Goal: Task Accomplishment & Management: Use online tool/utility

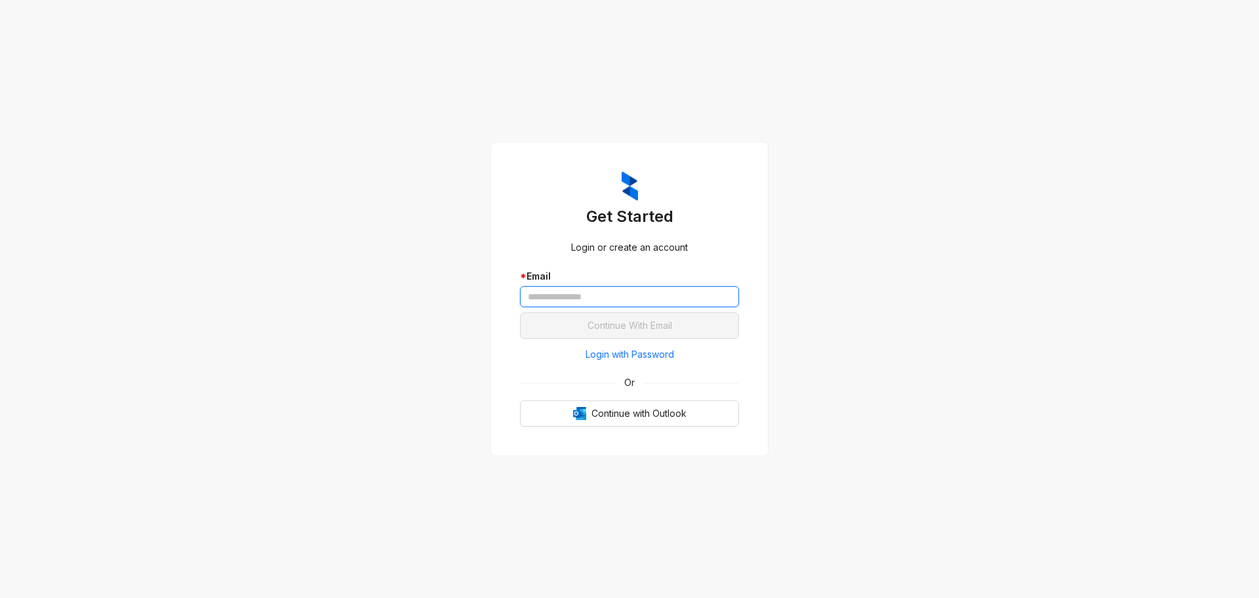
click at [670, 294] on input "text" at bounding box center [629, 296] width 219 height 21
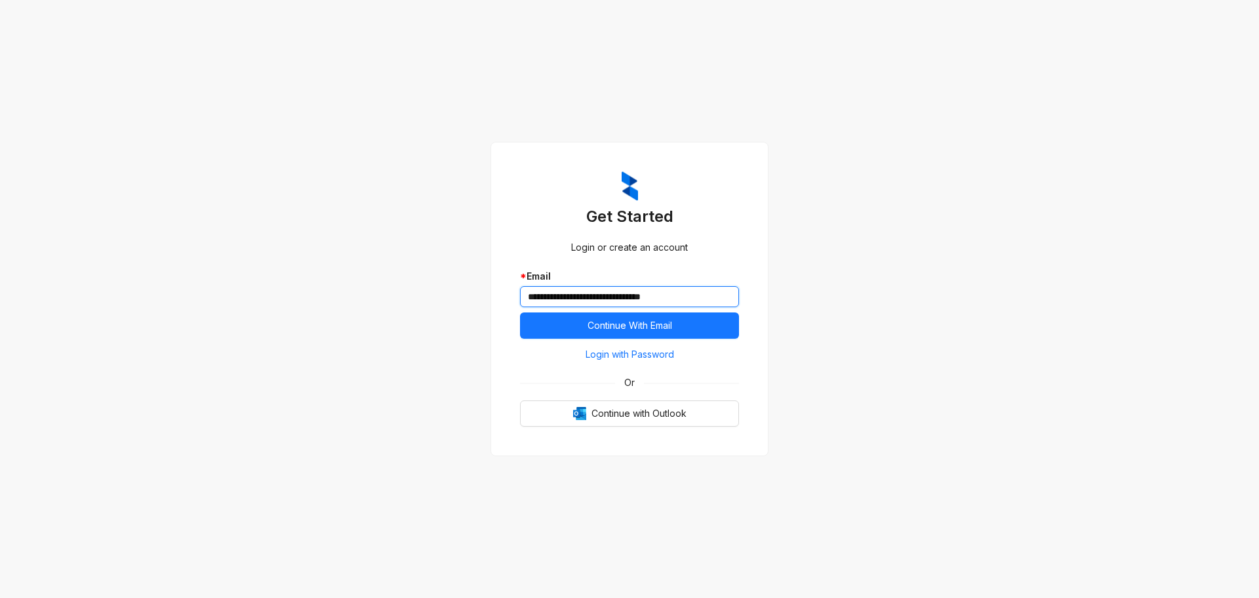
type input "**********"
click at [520, 312] on button "Continue With Email" at bounding box center [629, 325] width 219 height 26
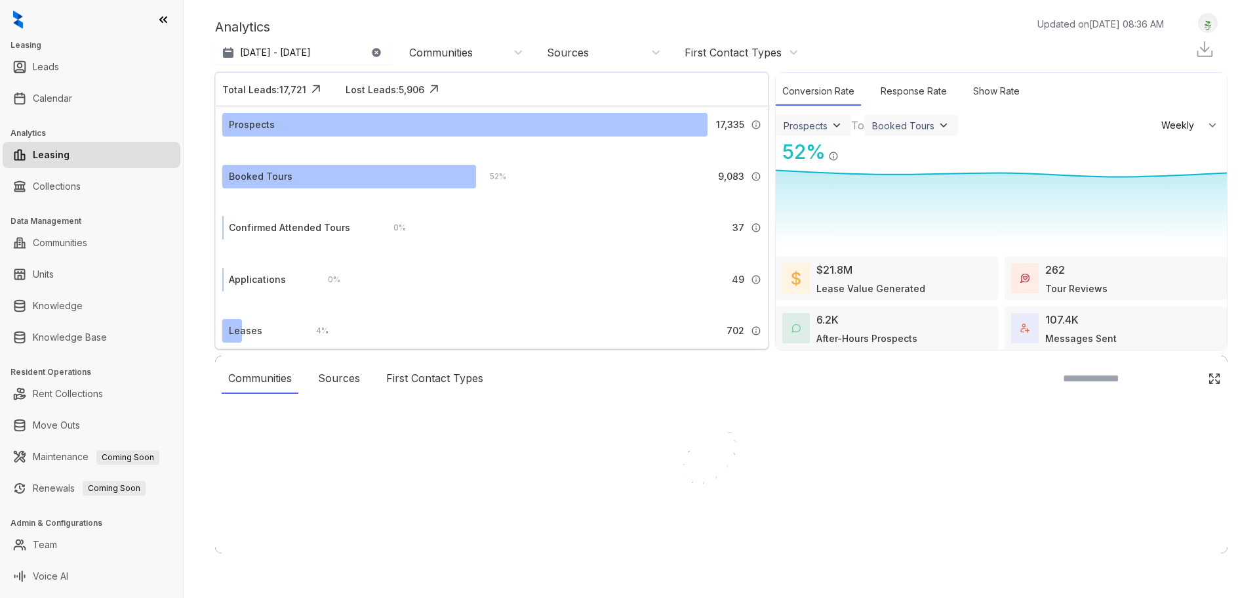
select select "******"
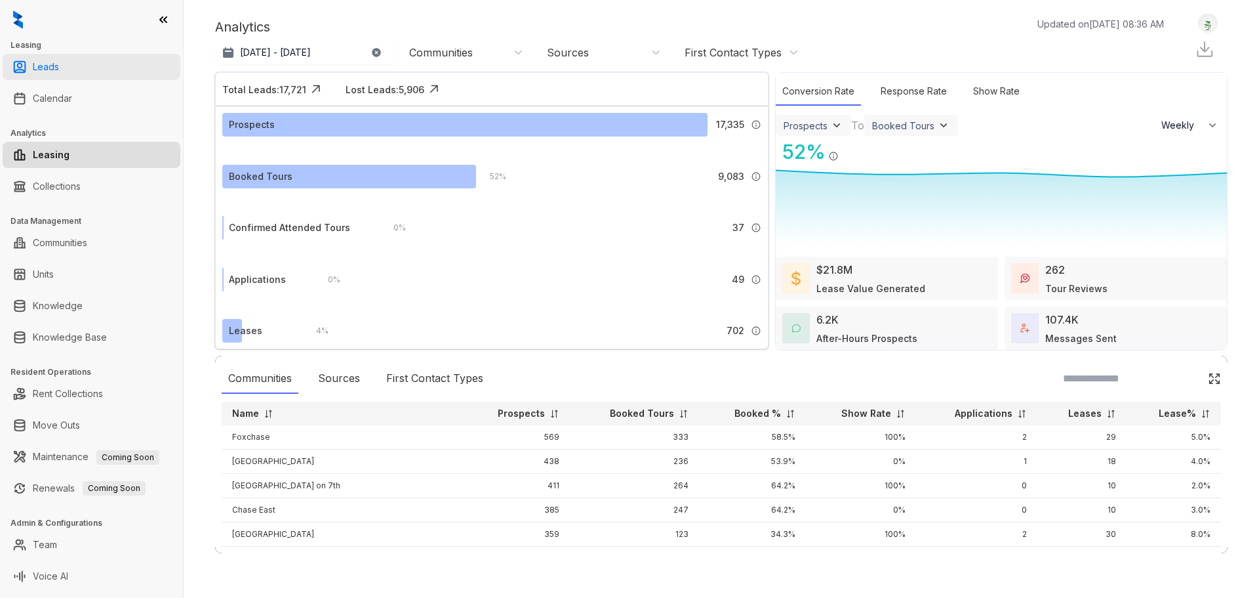
click at [51, 58] on link "Leads" at bounding box center [46, 67] width 26 height 26
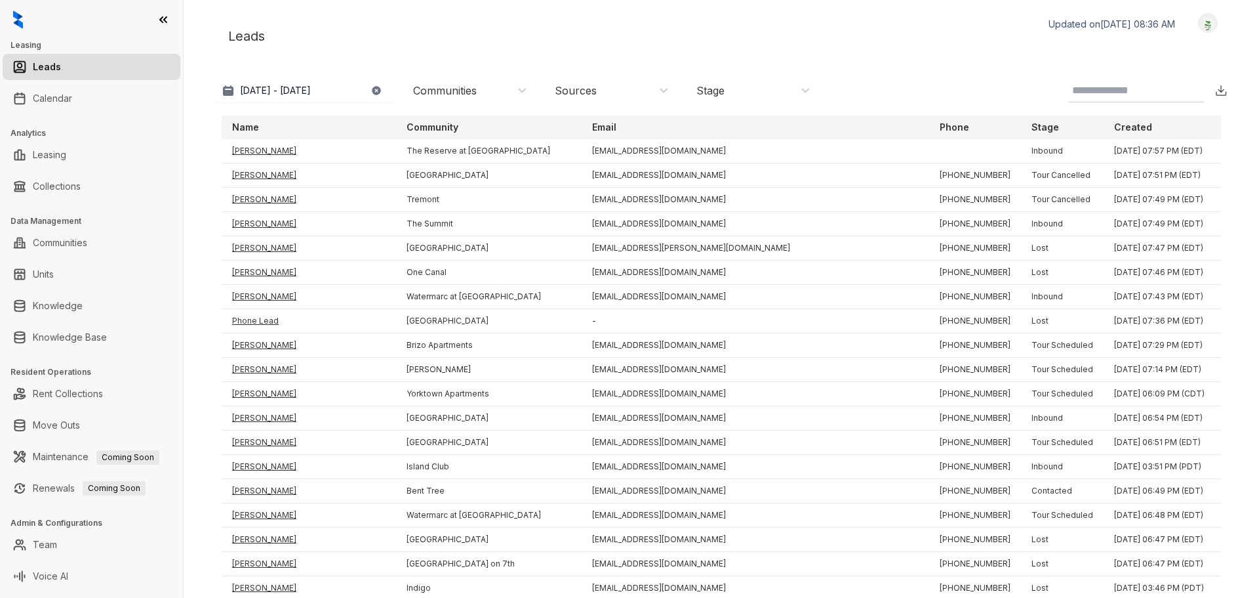
click at [376, 89] on icon "button" at bounding box center [376, 90] width 9 height 9
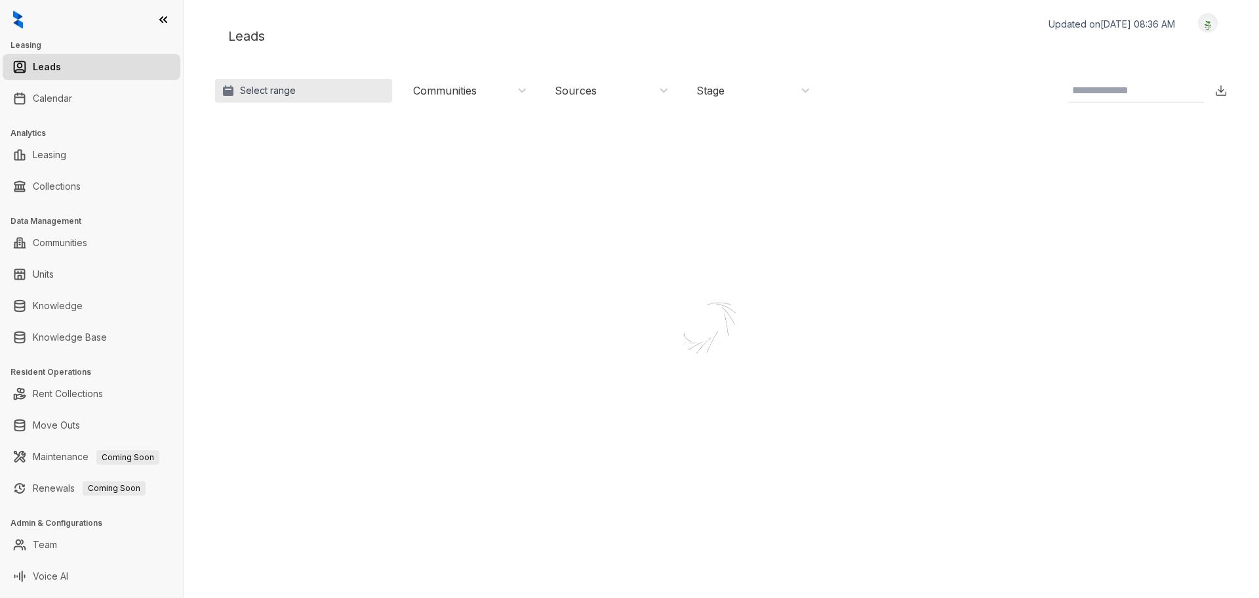
click at [278, 87] on p "Select range" at bounding box center [268, 90] width 56 height 13
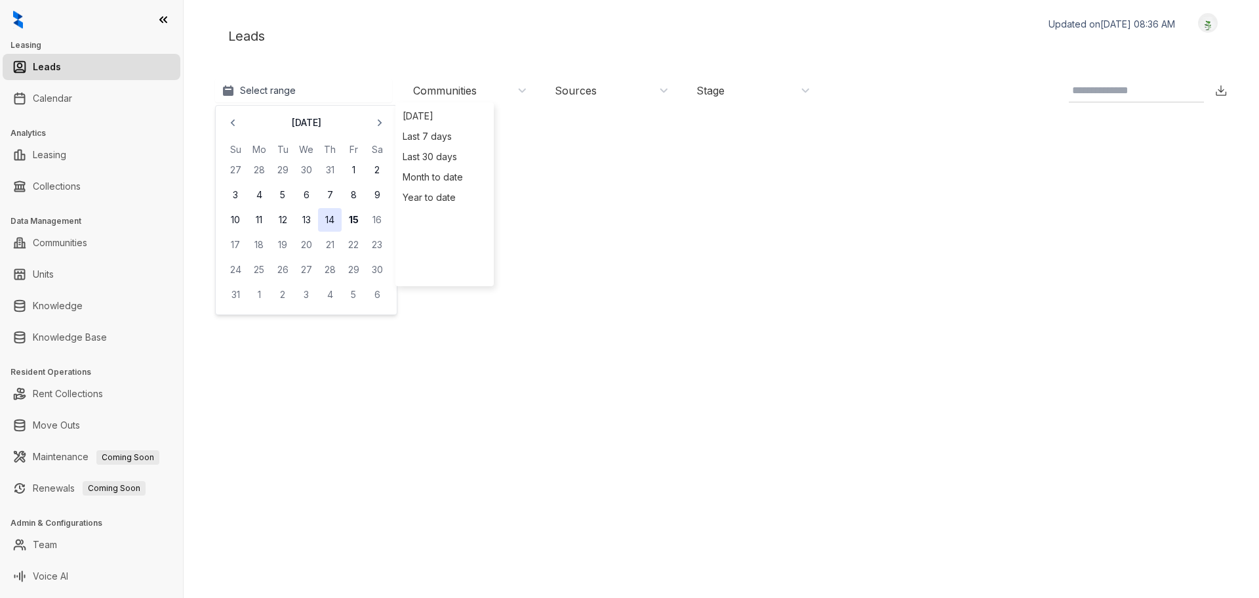
click at [331, 220] on button "14" at bounding box center [330, 220] width 24 height 24
click at [342, 40] on div "Leads Updated on [DATE] 08:36 AM Logout" at bounding box center [721, 36] width 1013 height 46
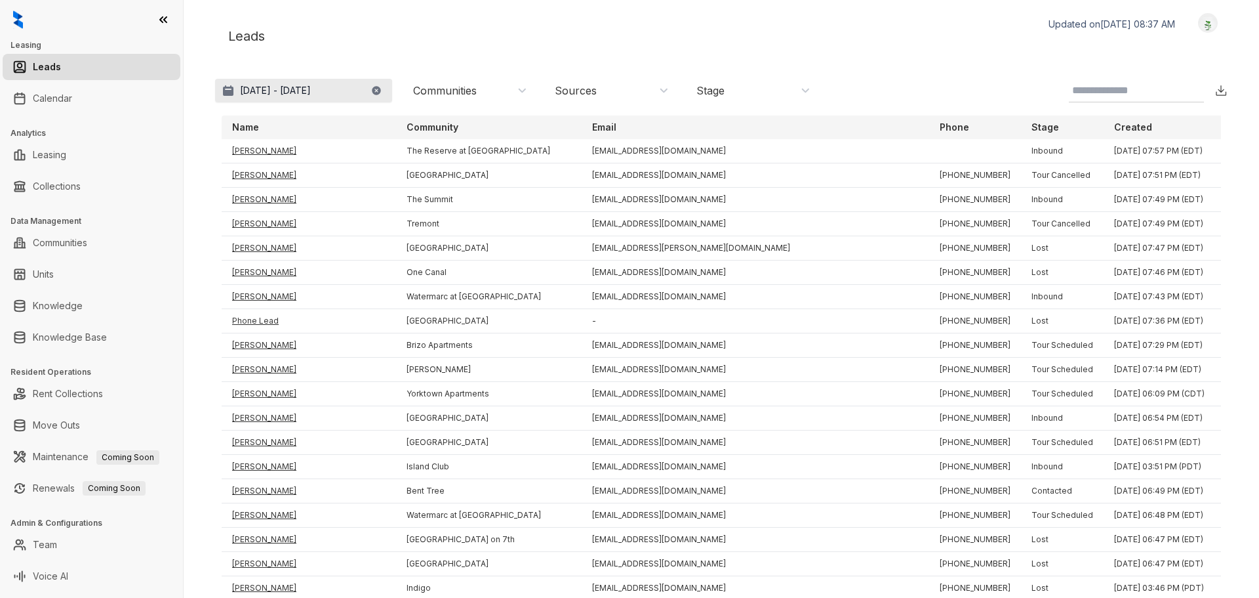
click at [311, 91] on p "Jul 15, 2025 - Aug 14, 2025" at bounding box center [275, 90] width 71 height 13
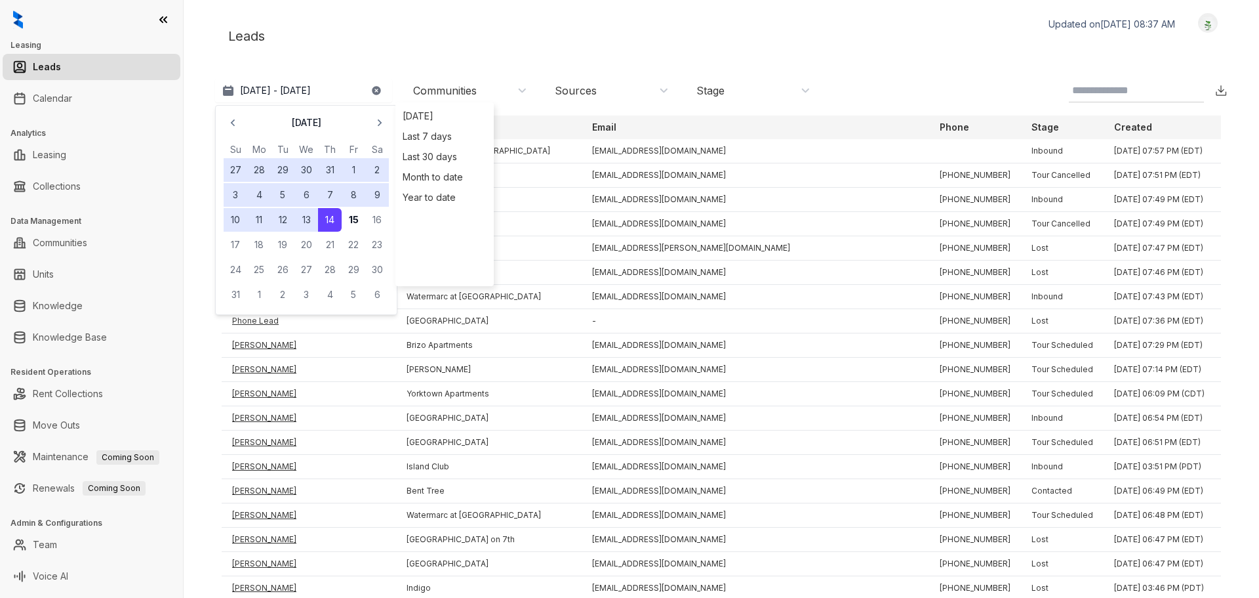
click at [331, 218] on button "14" at bounding box center [330, 220] width 24 height 24
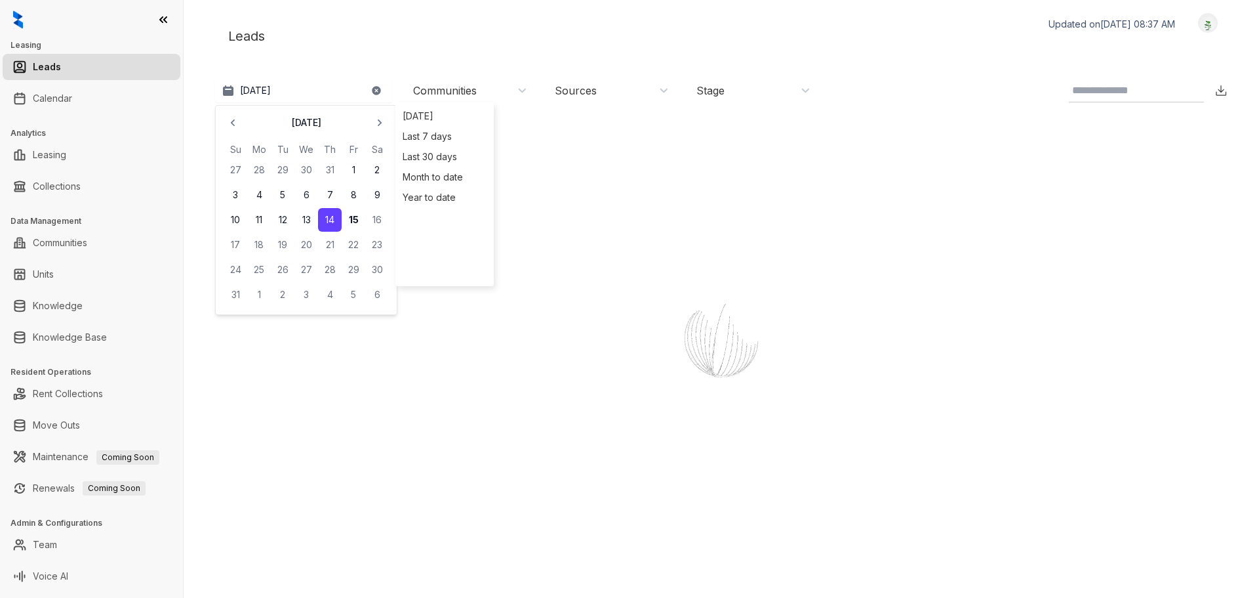
click at [331, 218] on button "14" at bounding box center [330, 220] width 24 height 24
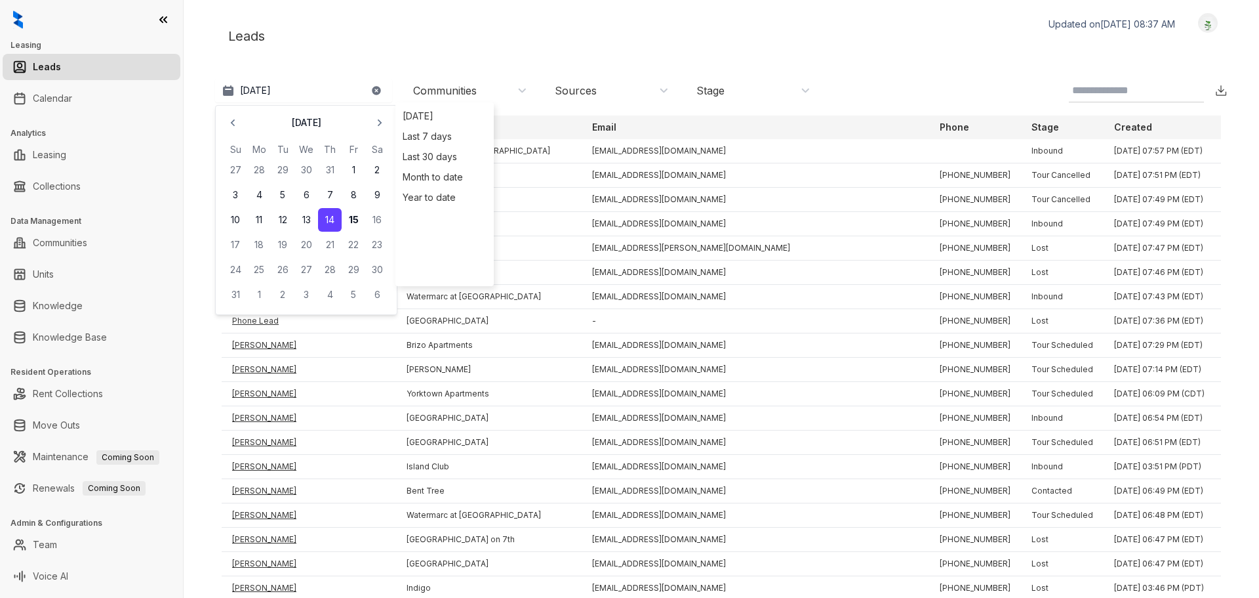
click at [365, 66] on div "Leads Updated on Aug 15, 2025, 08:37 AM Logout Aug 14, 2025 August 2025 Su Mo T…" at bounding box center [721, 285] width 1013 height 545
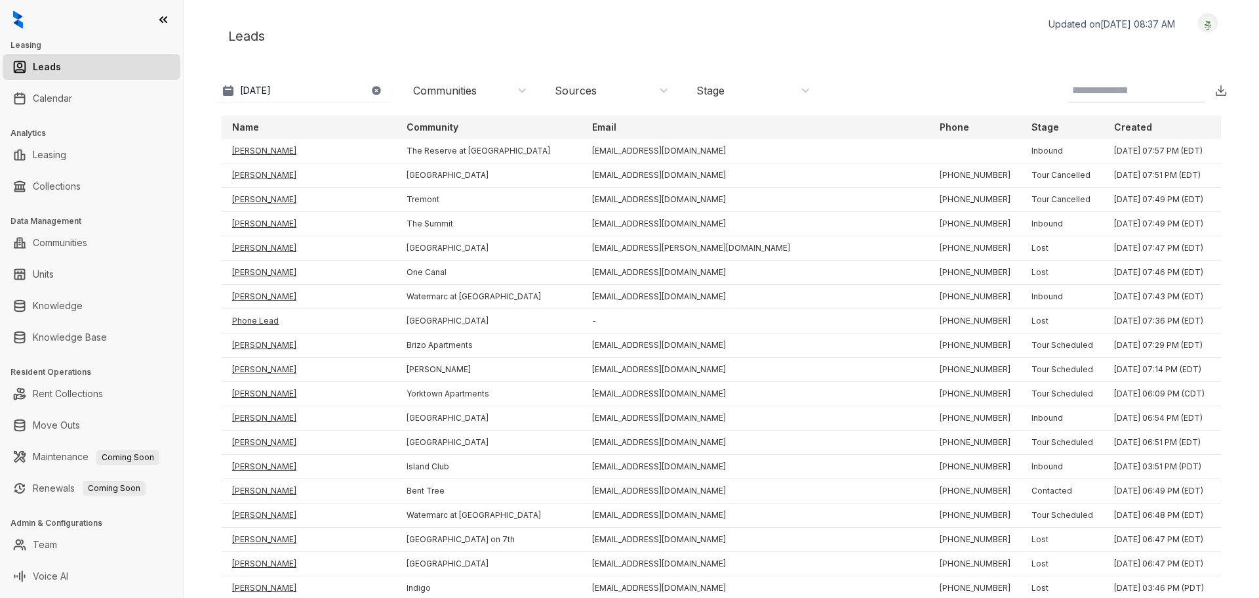
click at [1215, 96] on img at bounding box center [1221, 90] width 13 height 13
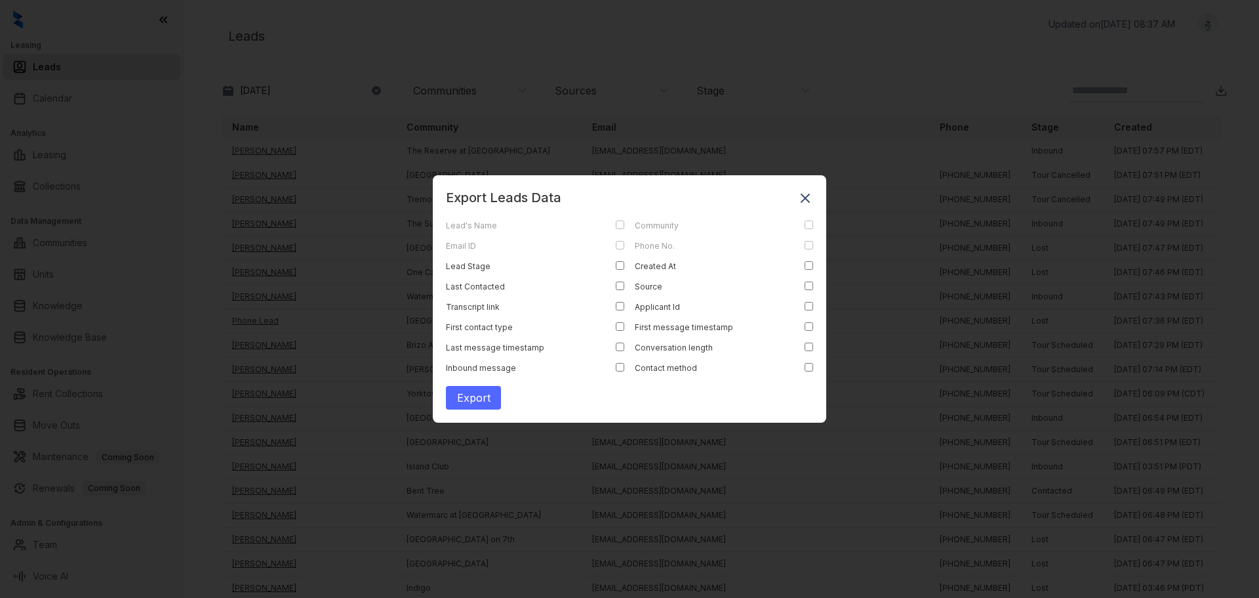
click at [467, 401] on button "Export" at bounding box center [473, 398] width 55 height 24
click at [808, 192] on rect at bounding box center [806, 198] width 16 height 16
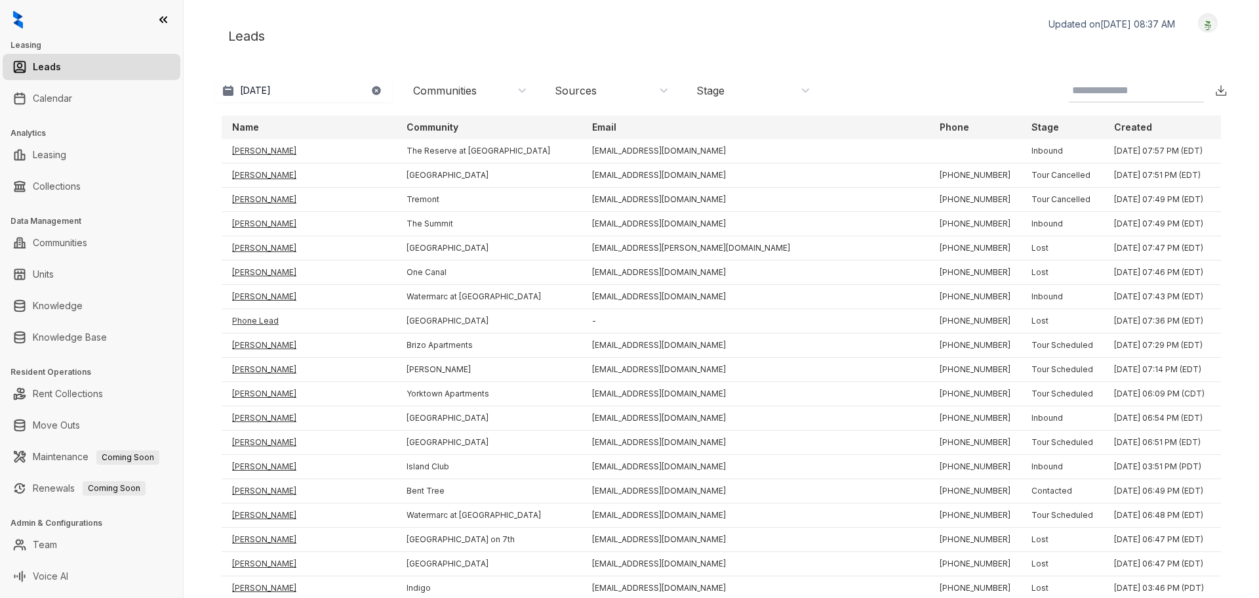
click at [612, 90] on div "Sources" at bounding box center [612, 90] width 114 height 14
drag, startPoint x: 51, startPoint y: 104, endPoint x: 79, endPoint y: 105, distance: 28.2
click at [51, 104] on link "Calendar" at bounding box center [52, 98] width 39 height 26
click at [72, 91] on link "Calendar" at bounding box center [52, 98] width 39 height 26
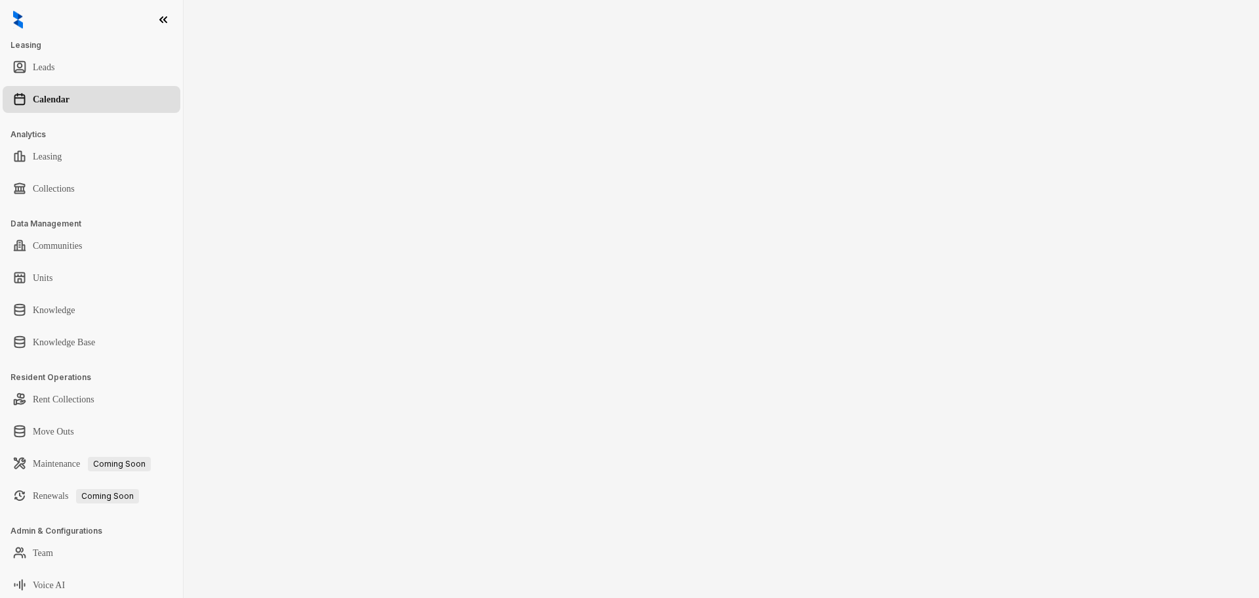
scroll to position [3, 0]
